Goal: Find contact information: Find contact information

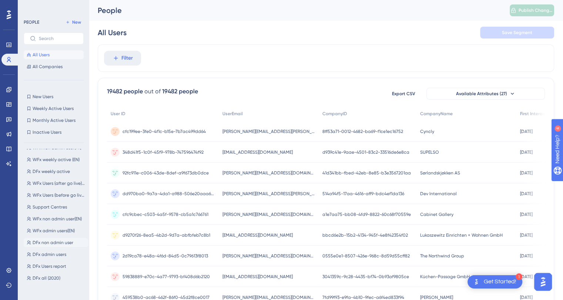
scroll to position [117, 0]
click at [53, 265] on span "DFx Users report" at bounding box center [50, 264] width 34 height 6
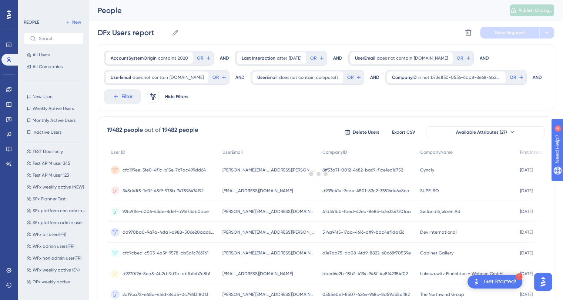
scroll to position [0, 0]
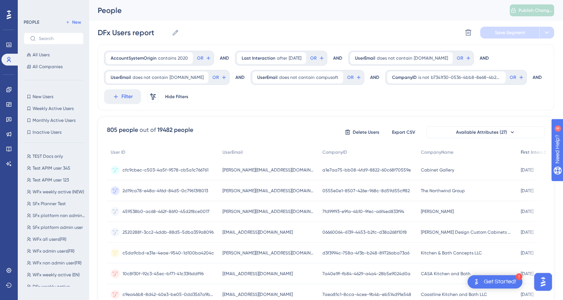
click at [521, 152] on span "First Interaction" at bounding box center [537, 152] width 33 height 6
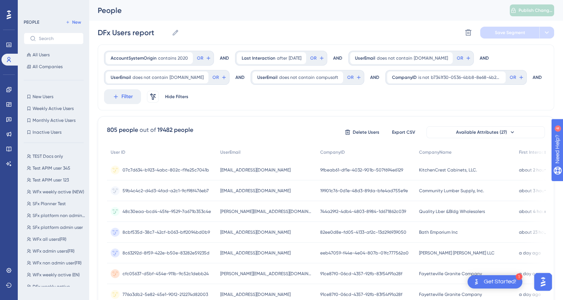
scroll to position [0, 6]
drag, startPoint x: 460, startPoint y: 171, endPoint x: 395, endPoint y: 170, distance: 65.9
click at [415, 170] on div "KitchenCrest Cabinets, LLC. KitchenCrest Cabinets, LLC." at bounding box center [465, 170] width 100 height 21
copy span "KitchenCrest Cabinets, LLC."
drag, startPoint x: 286, startPoint y: 170, endPoint x: 212, endPoint y: 171, distance: 73.3
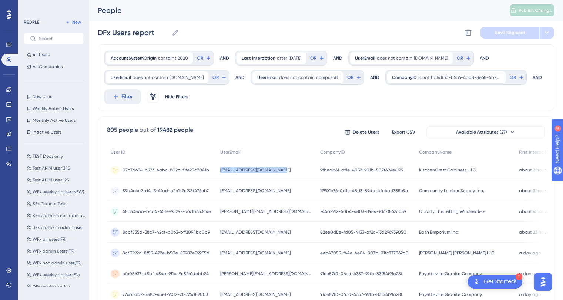
click at [217, 171] on div "nboyens@mykitchencrest.com nboyens@mykitchencrest.com" at bounding box center [267, 170] width 100 height 21
copy span "nboyens@mykitchencrest.com"
drag, startPoint x: 463, startPoint y: 192, endPoint x: 399, endPoint y: 191, distance: 64.0
click at [415, 191] on div "Community Lumber Supply, Inc. Community Lumber Supply, Inc." at bounding box center [465, 190] width 100 height 21
copy span "Community Lumber Supply, Inc."
